Goal: Task Accomplishment & Management: Use online tool/utility

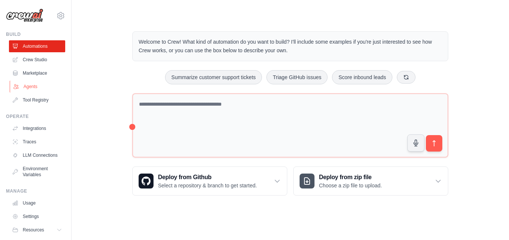
click at [22, 83] on link "Agents" at bounding box center [38, 86] width 56 height 12
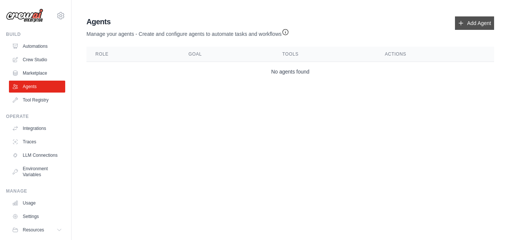
click at [463, 22] on icon at bounding box center [461, 23] width 6 height 6
click at [469, 28] on link "Add Agent" at bounding box center [474, 22] width 39 height 13
click at [478, 22] on link "Add Agent" at bounding box center [474, 22] width 39 height 13
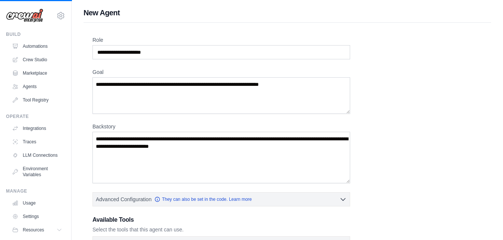
scroll to position [28, 0]
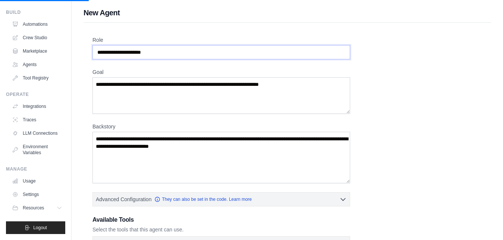
click at [161, 55] on input "Role" at bounding box center [220, 52] width 257 height 14
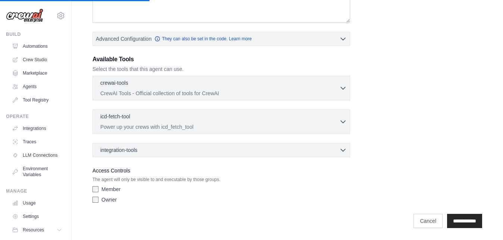
scroll to position [0, 0]
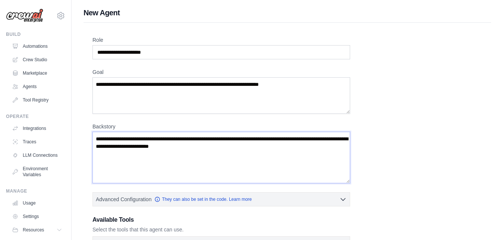
click at [348, 151] on textarea "Backstory" at bounding box center [220, 157] width 257 height 51
